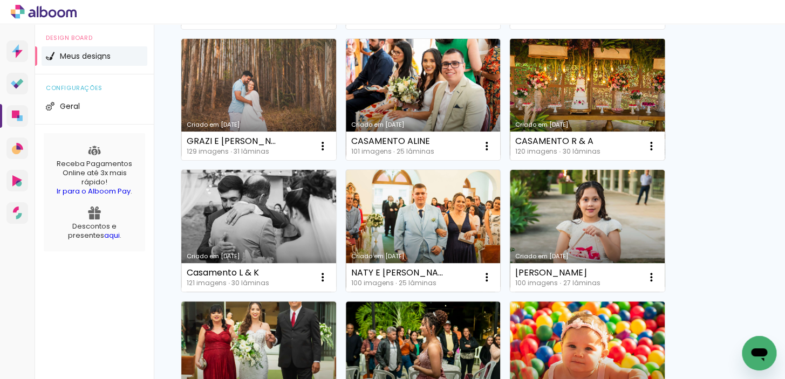
scroll to position [491, 0]
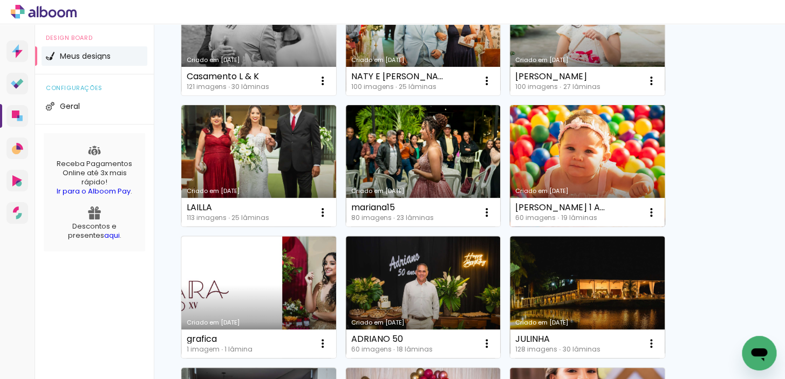
click at [567, 188] on div "Criado em [DATE]" at bounding box center [587, 191] width 144 height 6
click at [0, 0] on neon-animated-pages "Confirmar Cancelar" at bounding box center [0, 0] width 0 height 0
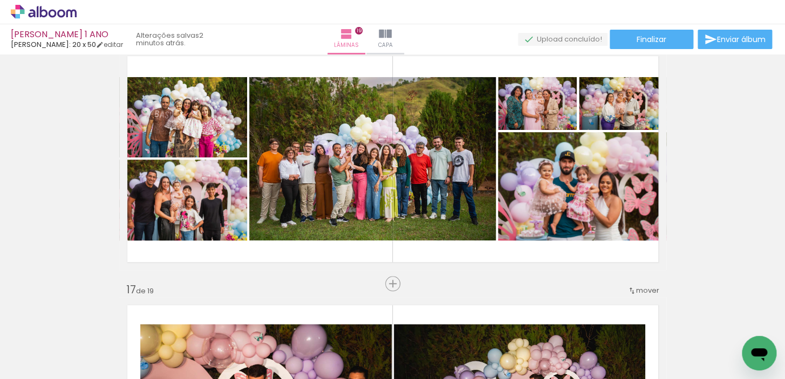
scroll to position [0, 539]
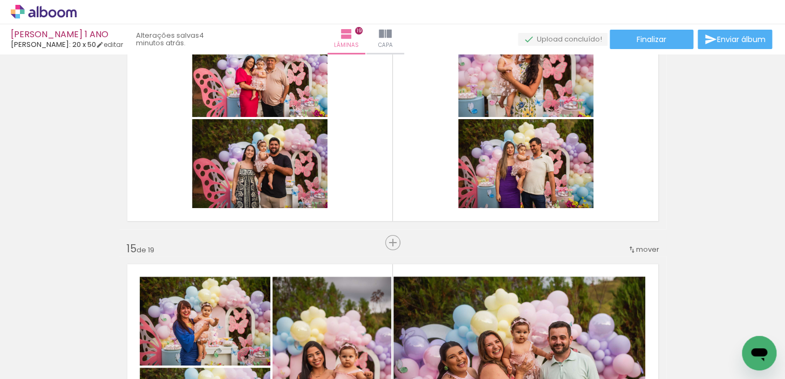
scroll to position [3346, 0]
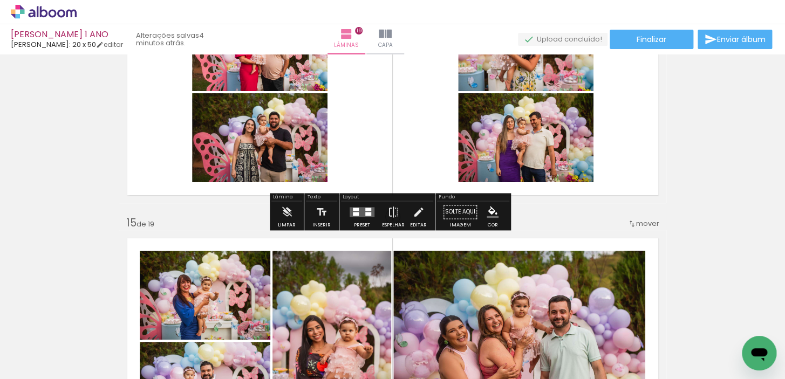
click at [362, 206] on div at bounding box center [362, 212] width 29 height 22
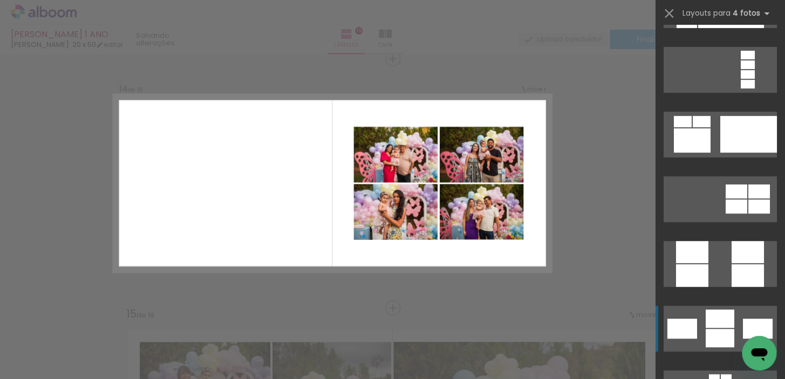
scroll to position [3744, 0]
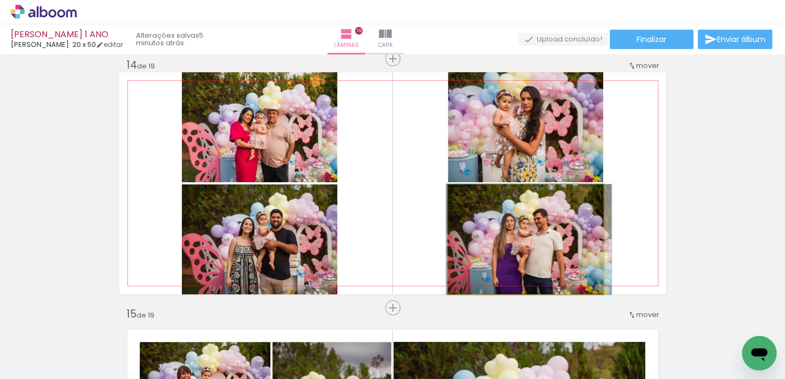
drag, startPoint x: 535, startPoint y: 236, endPoint x: 539, endPoint y: 213, distance: 24.0
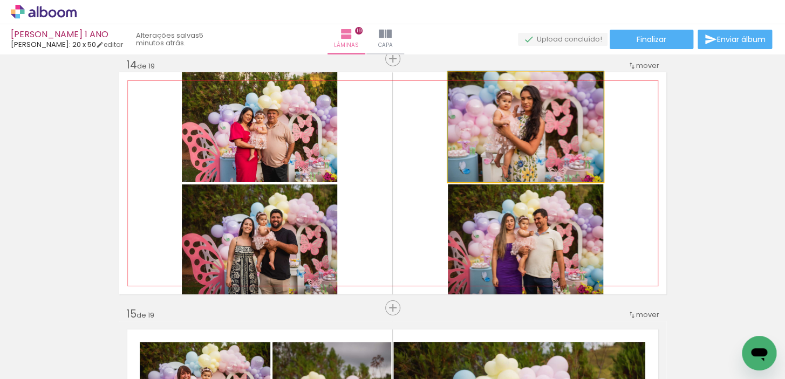
drag, startPoint x: 539, startPoint y: 157, endPoint x: 549, endPoint y: 156, distance: 10.3
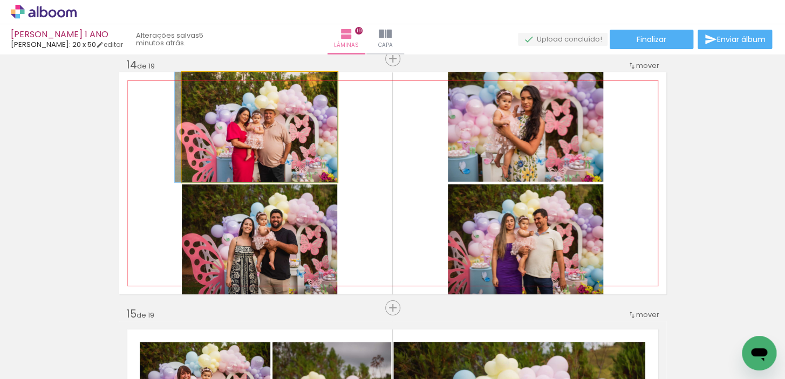
drag, startPoint x: 304, startPoint y: 154, endPoint x: 297, endPoint y: 145, distance: 11.2
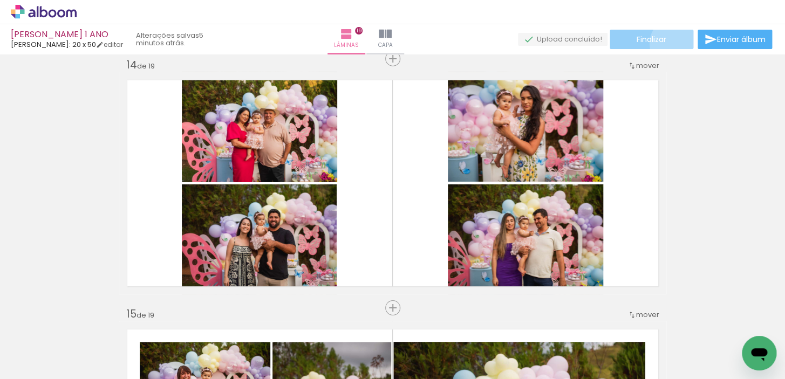
click at [671, 43] on paper-button "Finalizar" at bounding box center [652, 39] width 84 height 19
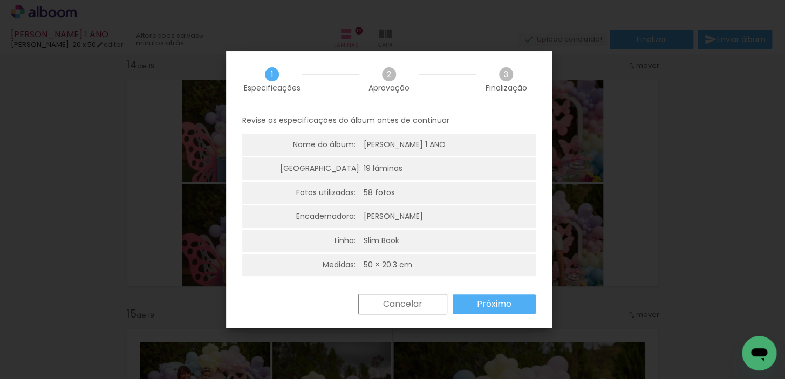
click at [513, 307] on paper-button "Próximo" at bounding box center [494, 304] width 83 height 19
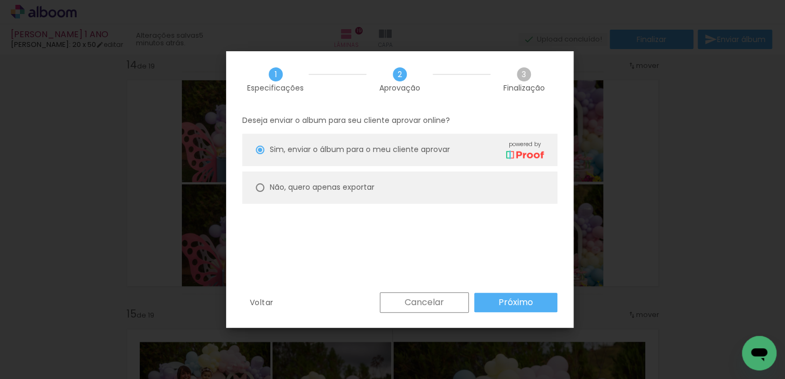
click at [260, 181] on paper-radio-button "Não, quero apenas exportar" at bounding box center [399, 188] width 315 height 32
type paper-radio-button "on"
click at [541, 298] on paper-button "Próximo" at bounding box center [515, 302] width 83 height 19
type input "Alta, 300 DPI"
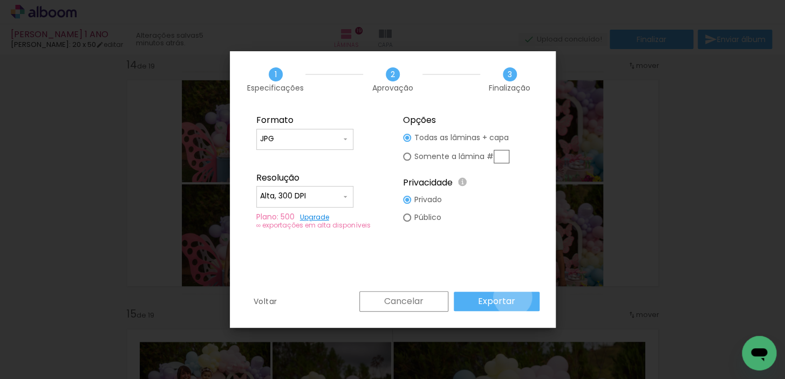
click at [0, 0] on slot "Exportar" at bounding box center [0, 0] width 0 height 0
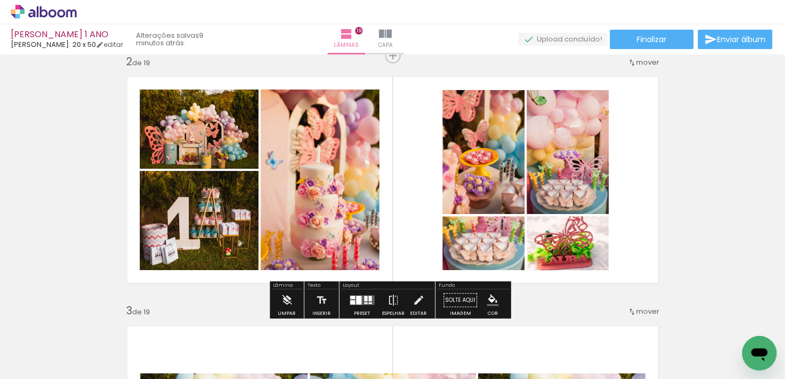
scroll to position [392, 0]
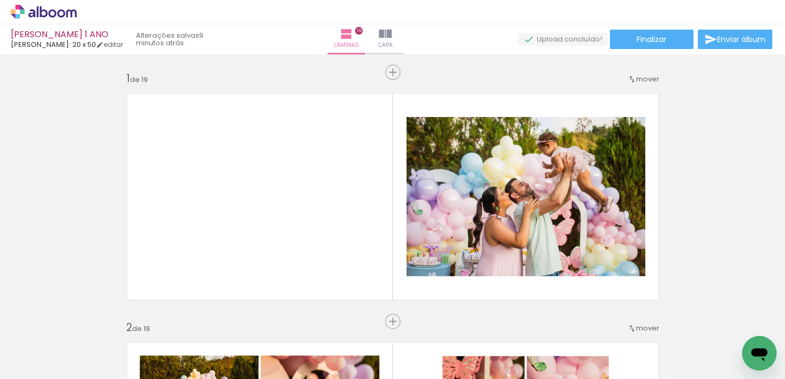
scroll to position [392, 0]
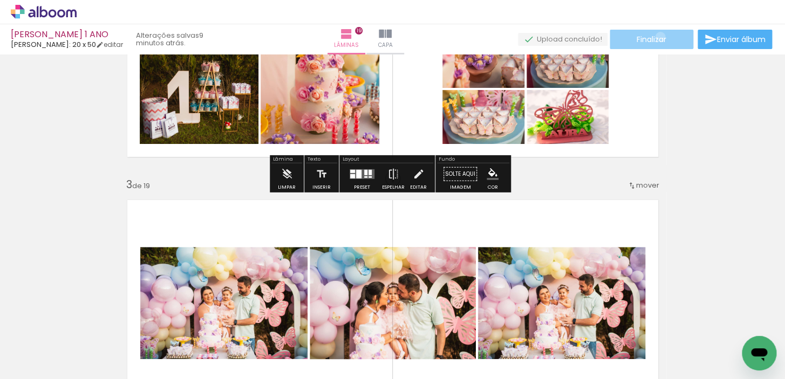
click at [656, 37] on span "Finalizar" at bounding box center [652, 40] width 30 height 8
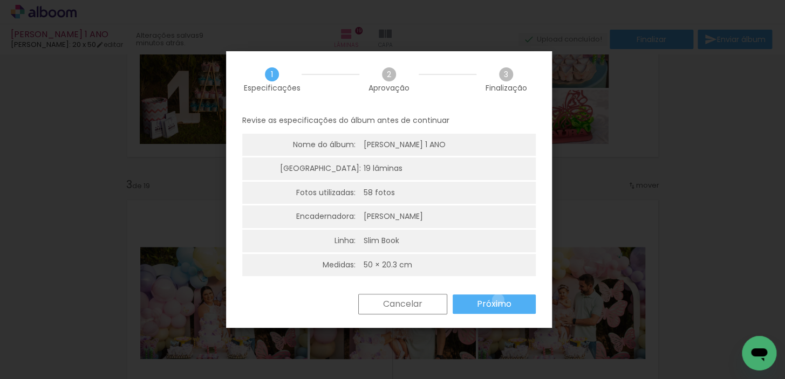
click at [0, 0] on slot "Próximo" at bounding box center [0, 0] width 0 height 0
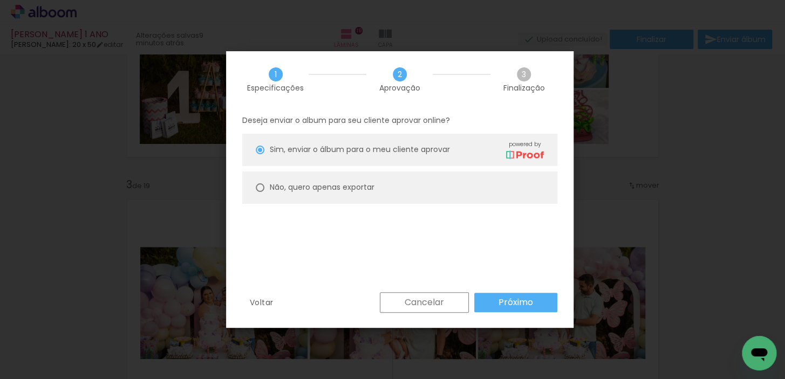
click at [365, 178] on paper-radio-button "Não, quero apenas exportar" at bounding box center [399, 188] width 315 height 32
type paper-radio-button "on"
click at [491, 294] on paper-button "Próximo" at bounding box center [515, 302] width 83 height 19
type input "Alta, 300 DPI"
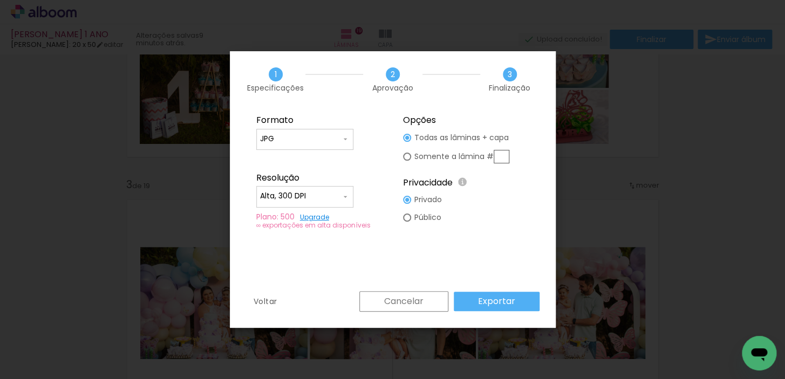
click at [0, 0] on slot "Exportar" at bounding box center [0, 0] width 0 height 0
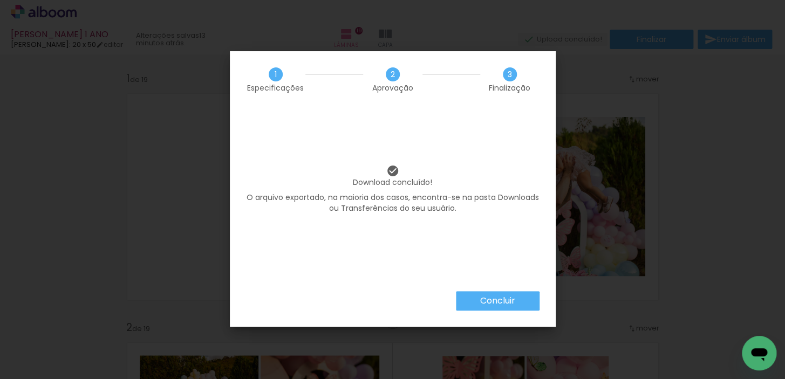
scroll to position [392, 0]
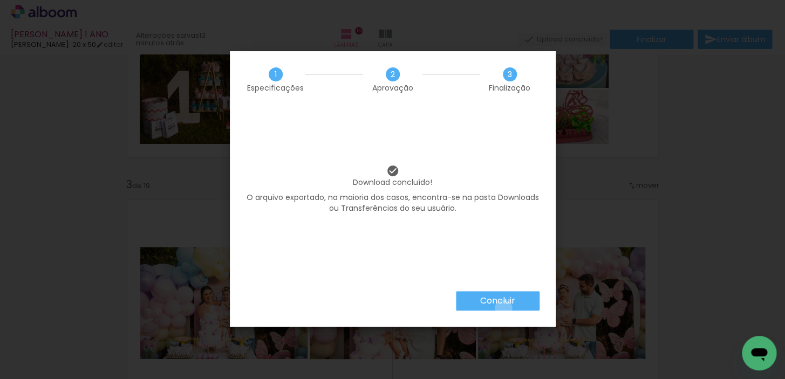
click at [502, 309] on paper-button "Concluir" at bounding box center [498, 300] width 84 height 19
